Goal: Task Accomplishment & Management: Manage account settings

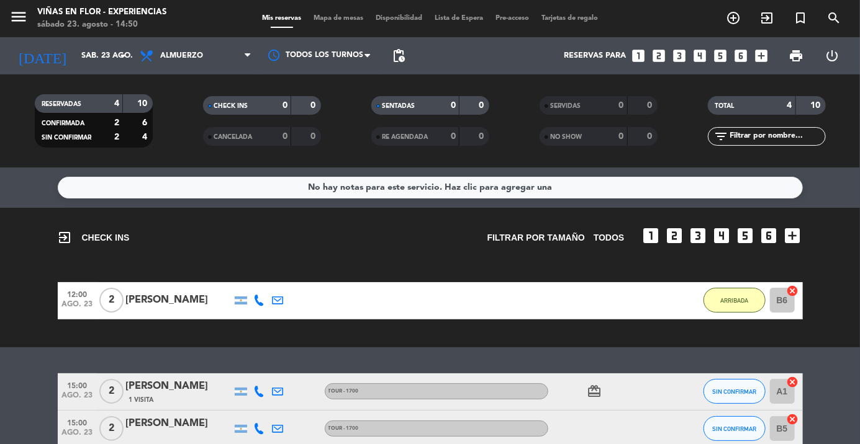
scroll to position [61, 0]
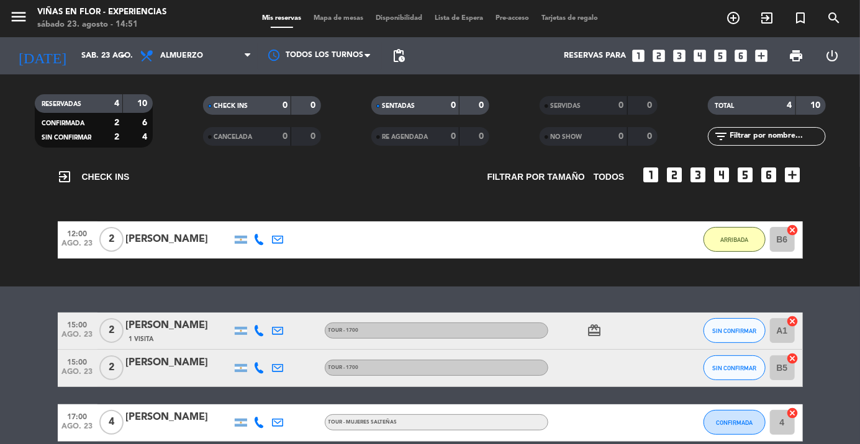
click at [25, 12] on icon "menu" at bounding box center [18, 16] width 19 height 19
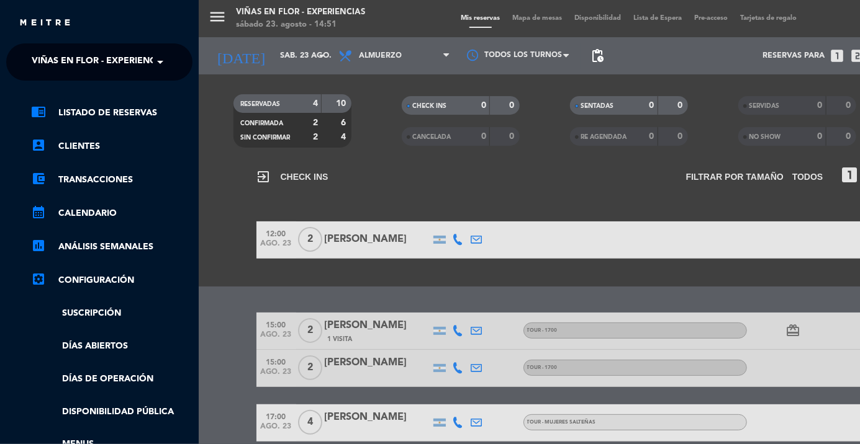
click at [155, 59] on span at bounding box center [163, 62] width 21 height 26
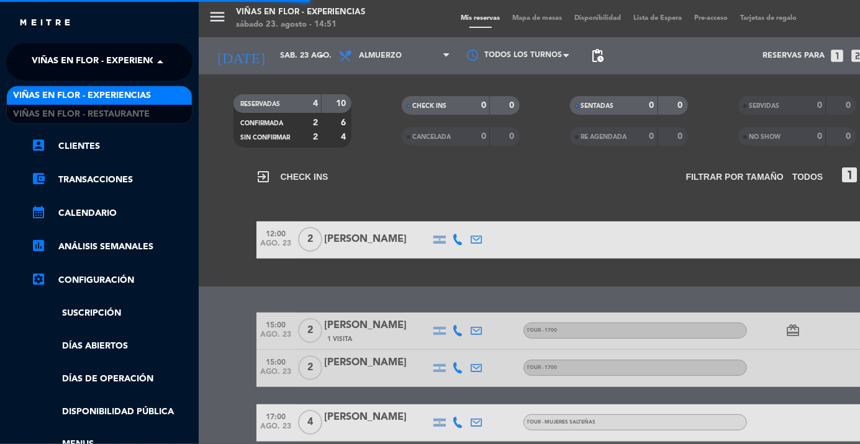
click at [138, 114] on span "Viñas en Flor - Restaurante" at bounding box center [81, 114] width 137 height 14
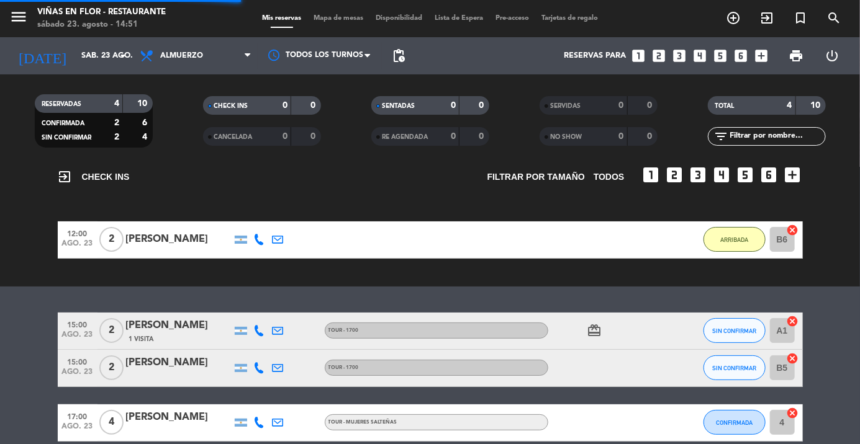
click at [19, 148] on div "RESERVADAS 4 10 CONFIRMADA 2 6 SIN CONFIRMAR 2 4" at bounding box center [93, 121] width 168 height 68
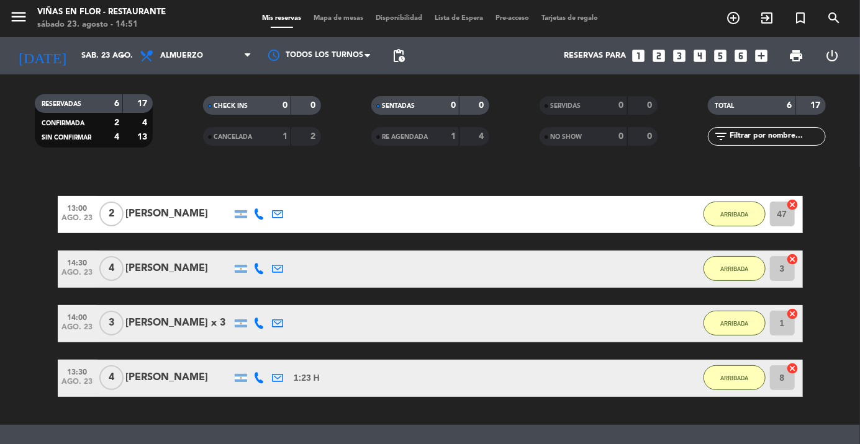
scroll to position [187, 0]
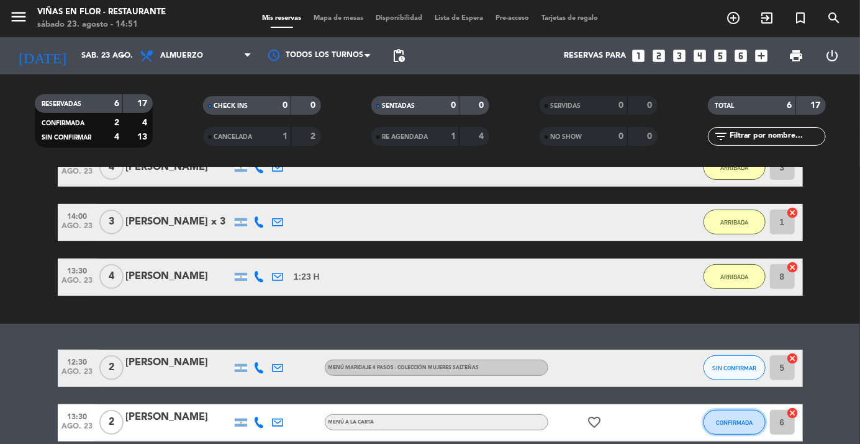
click at [736, 431] on button "CONFIRMADA" at bounding box center [734, 422] width 62 height 25
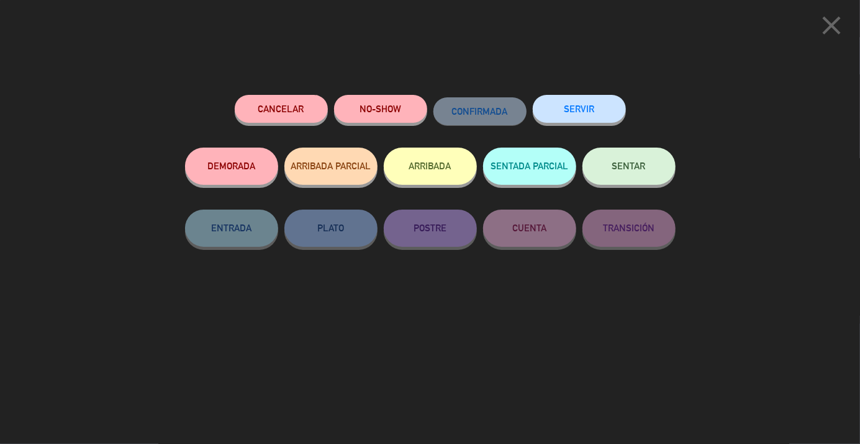
click at [441, 168] on button "ARRIBADA" at bounding box center [430, 166] width 93 height 37
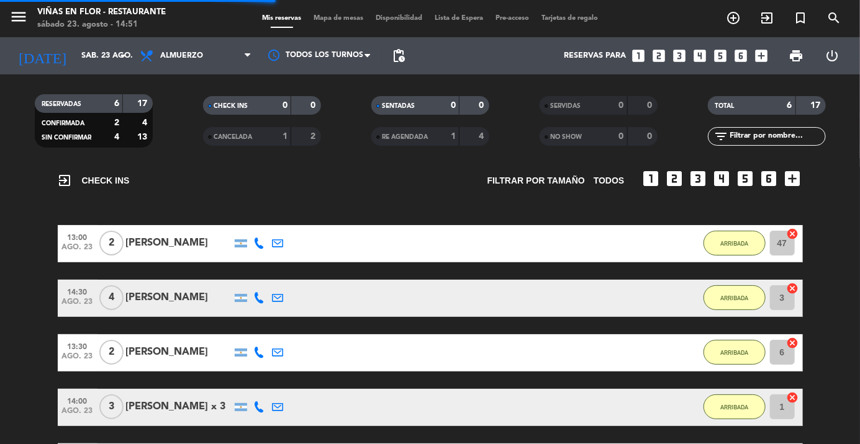
scroll to position [45, 0]
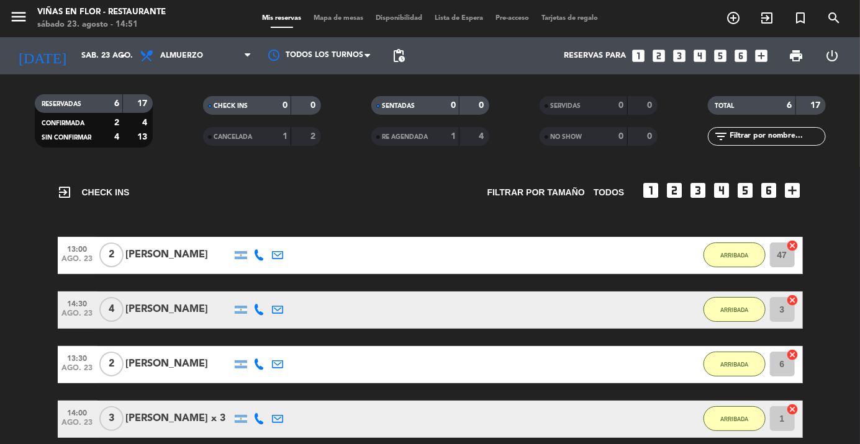
click at [114, 53] on input "sáb. 23 ago." at bounding box center [127, 55] width 105 height 21
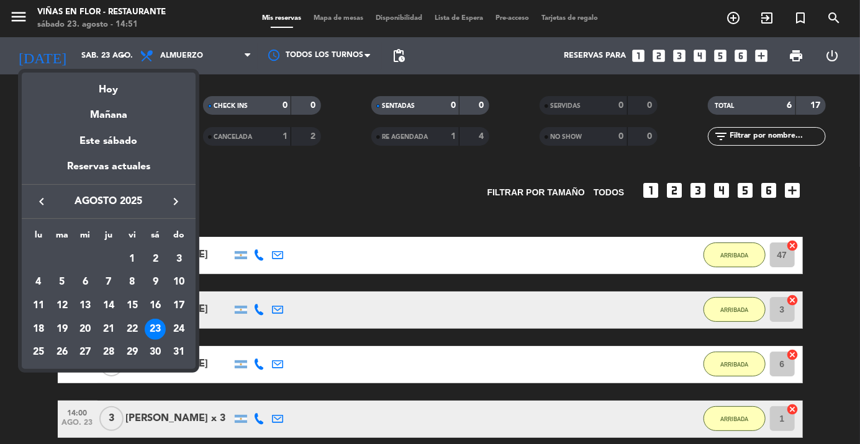
click at [94, 45] on div at bounding box center [430, 222] width 860 height 444
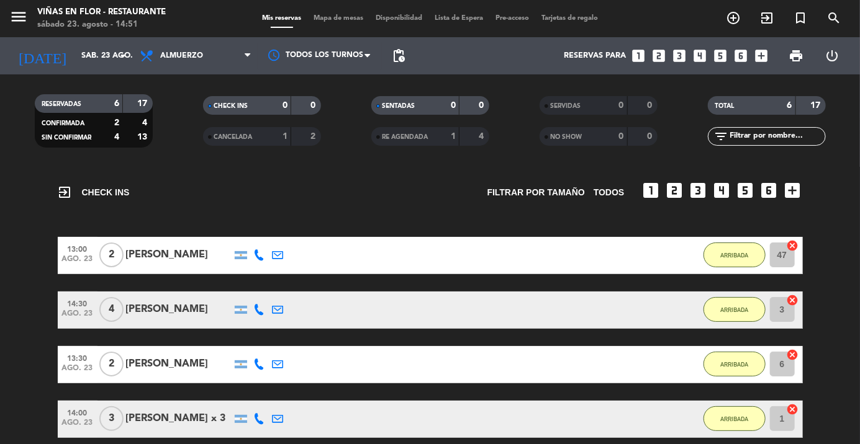
click at [26, 17] on icon "menu" at bounding box center [18, 16] width 19 height 19
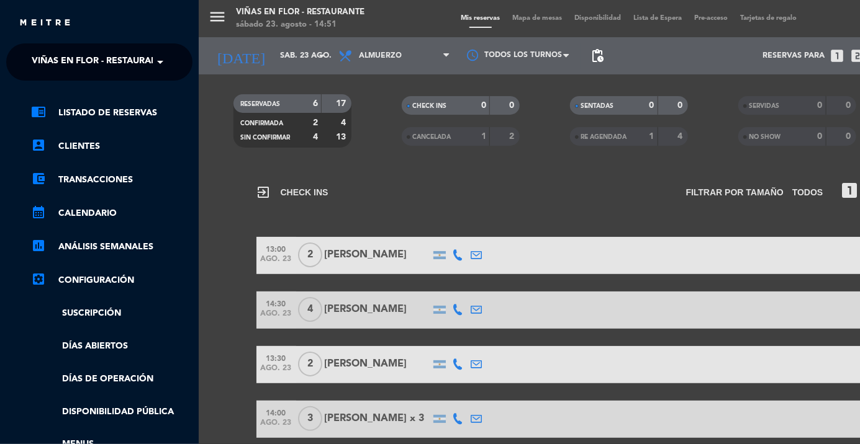
click at [166, 65] on span at bounding box center [163, 62] width 21 height 26
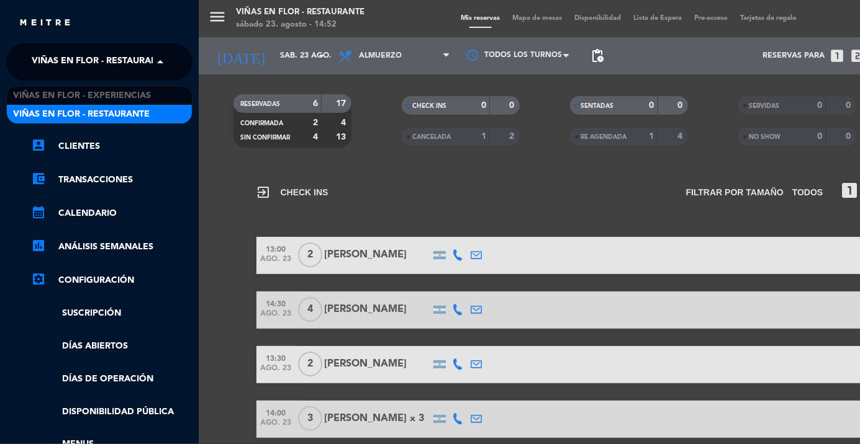
click at [158, 60] on span at bounding box center [163, 62] width 21 height 26
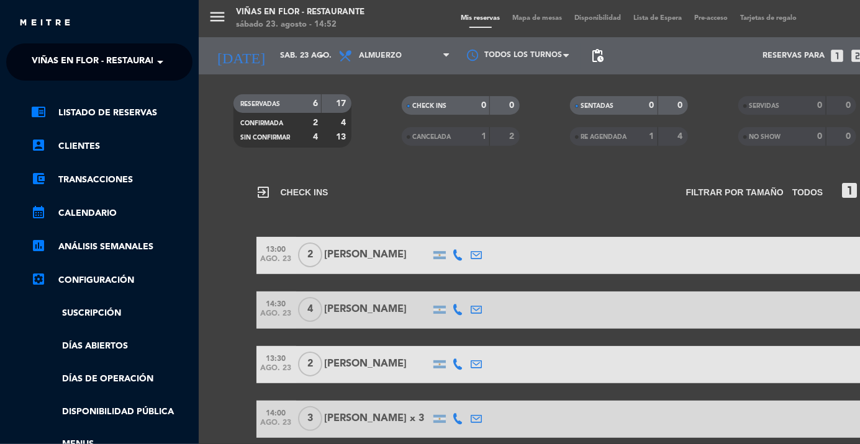
click at [155, 58] on span at bounding box center [163, 62] width 21 height 26
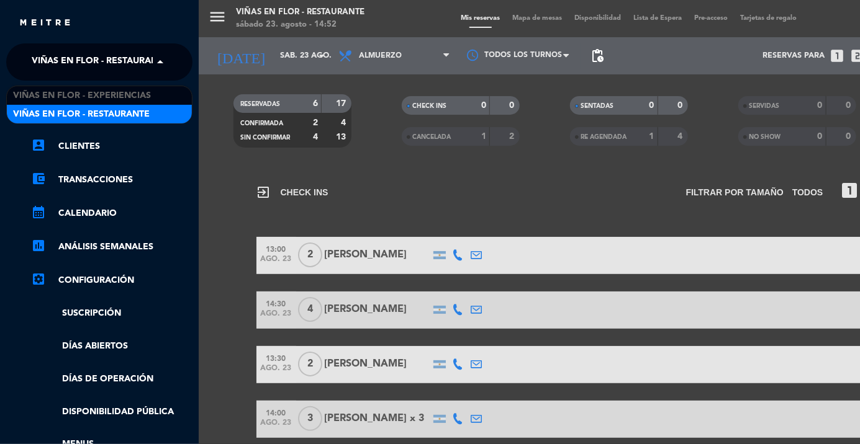
click at [149, 93] on span "Viñas en Flor - Experiencias" at bounding box center [82, 96] width 138 height 14
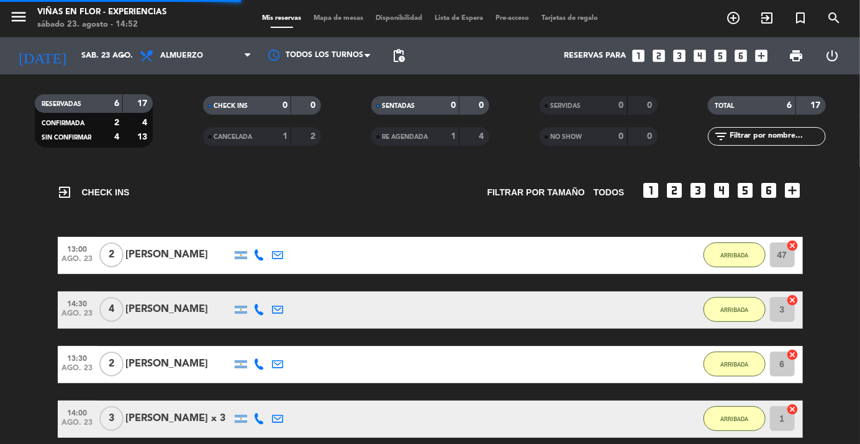
click at [176, 153] on div "RESERVADAS 6 17 CONFIRMADA 2 4 SIN CONFIRMAR 4 13" at bounding box center [93, 121] width 168 height 68
